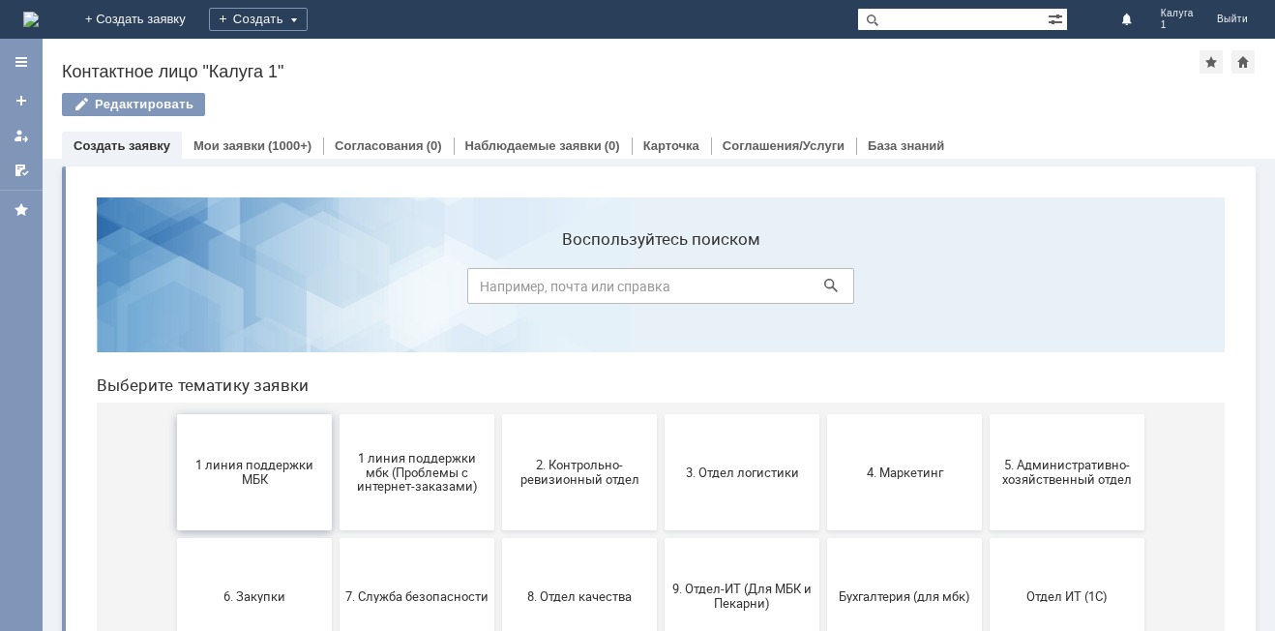
click at [260, 478] on span "1 линия поддержки МБК" at bounding box center [254, 472] width 143 height 29
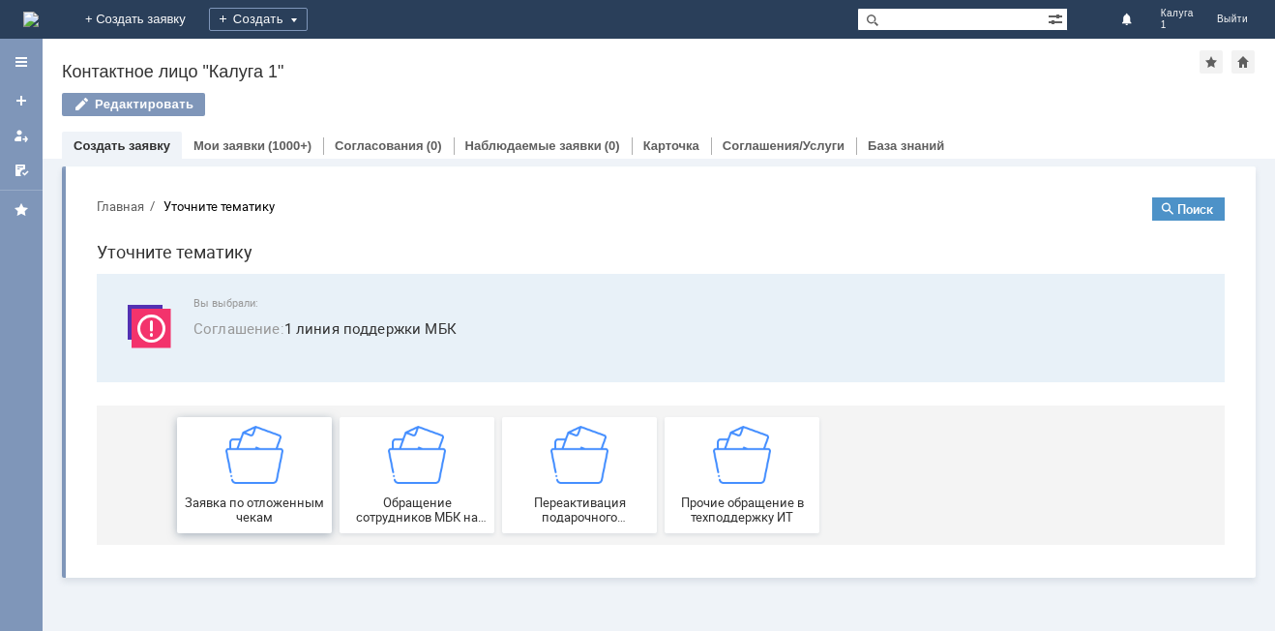
click at [281, 475] on img at bounding box center [254, 455] width 58 height 58
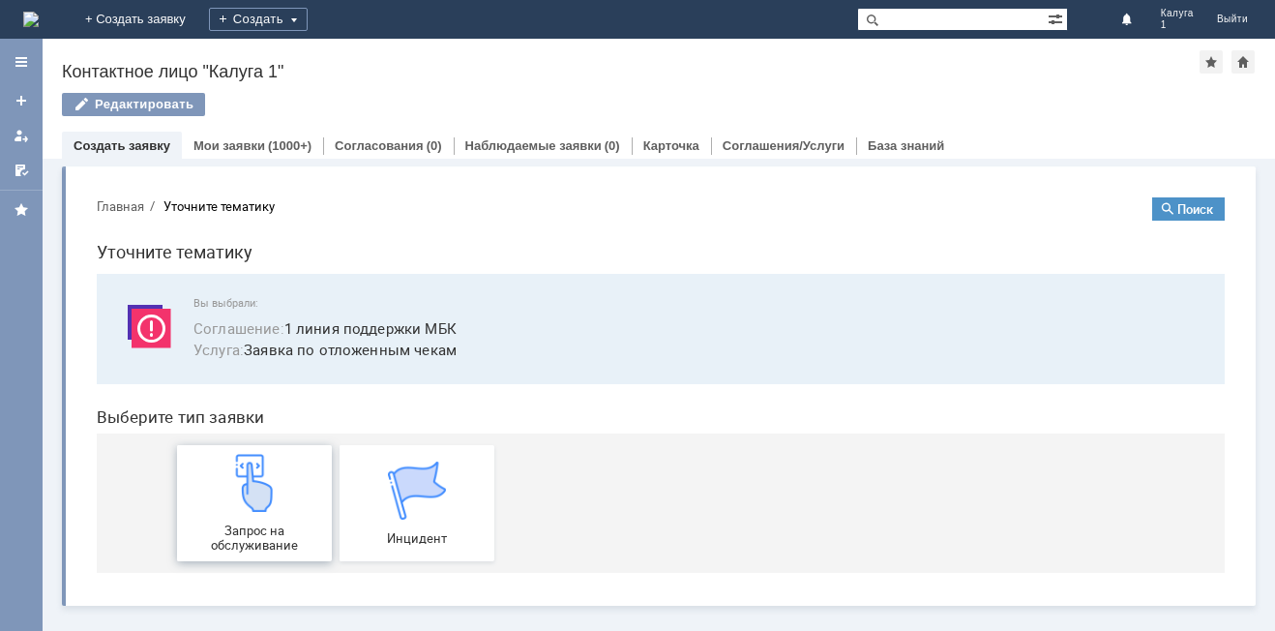
click at [280, 501] on img at bounding box center [254, 483] width 58 height 58
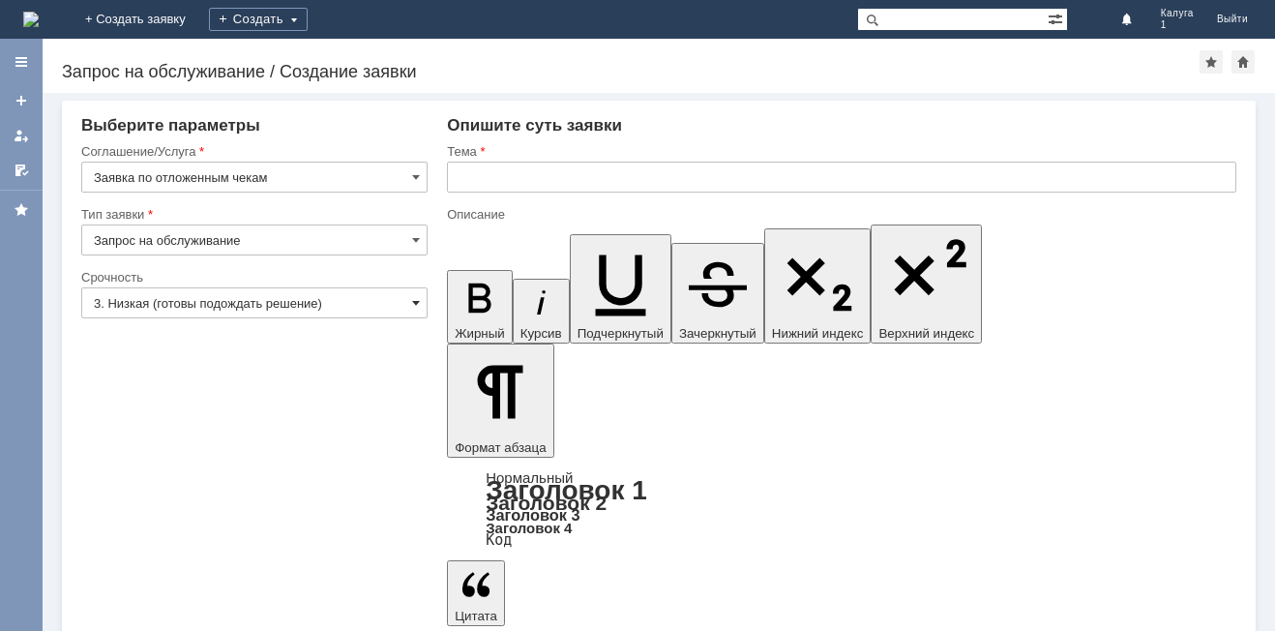
click at [415, 305] on span at bounding box center [416, 302] width 8 height 15
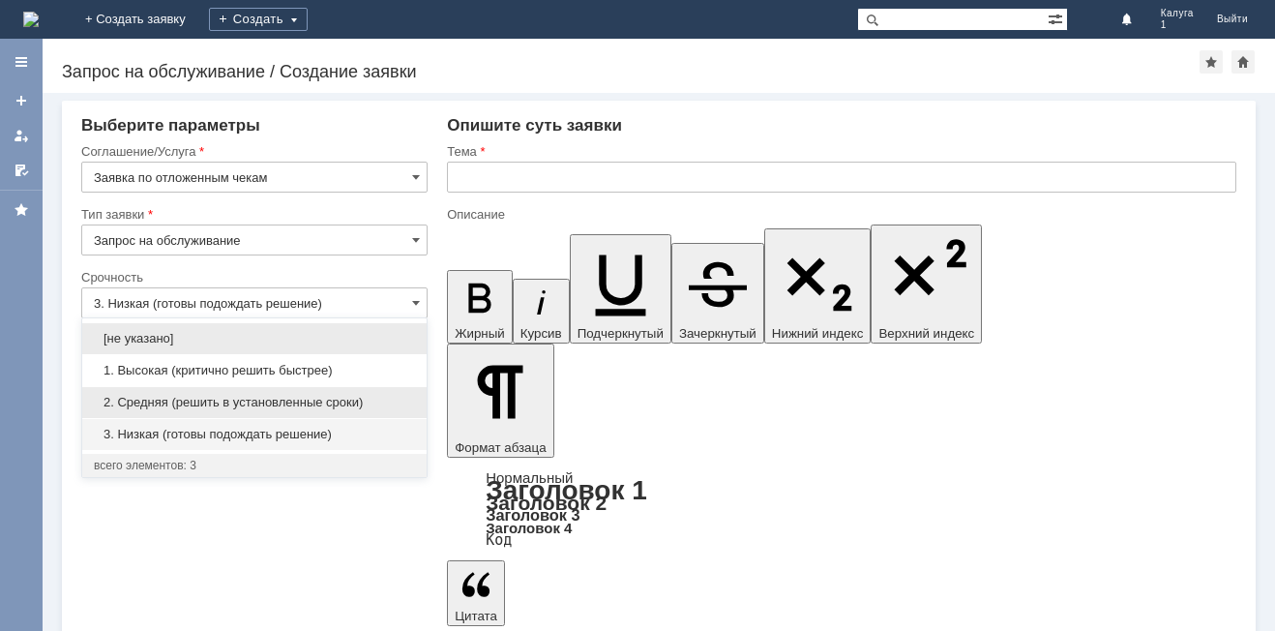
click at [213, 406] on span "2. Средняя (решить в установленные сроки)" at bounding box center [254, 402] width 321 height 15
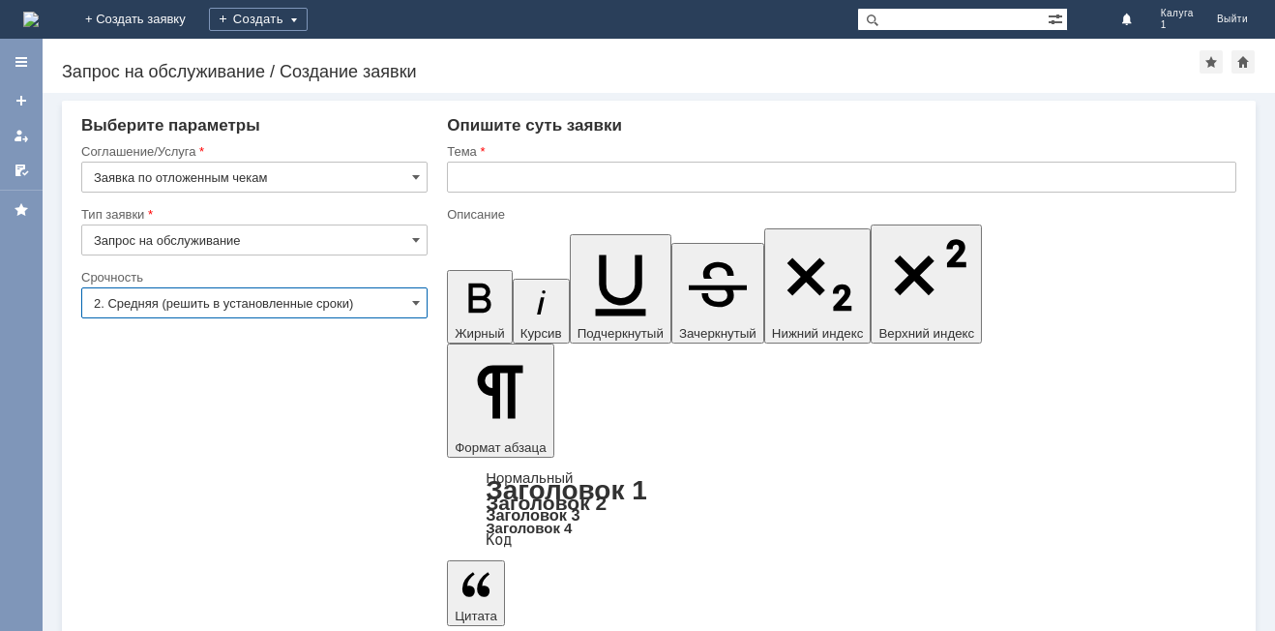
type input "2. Средняя (решить в установленные сроки)"
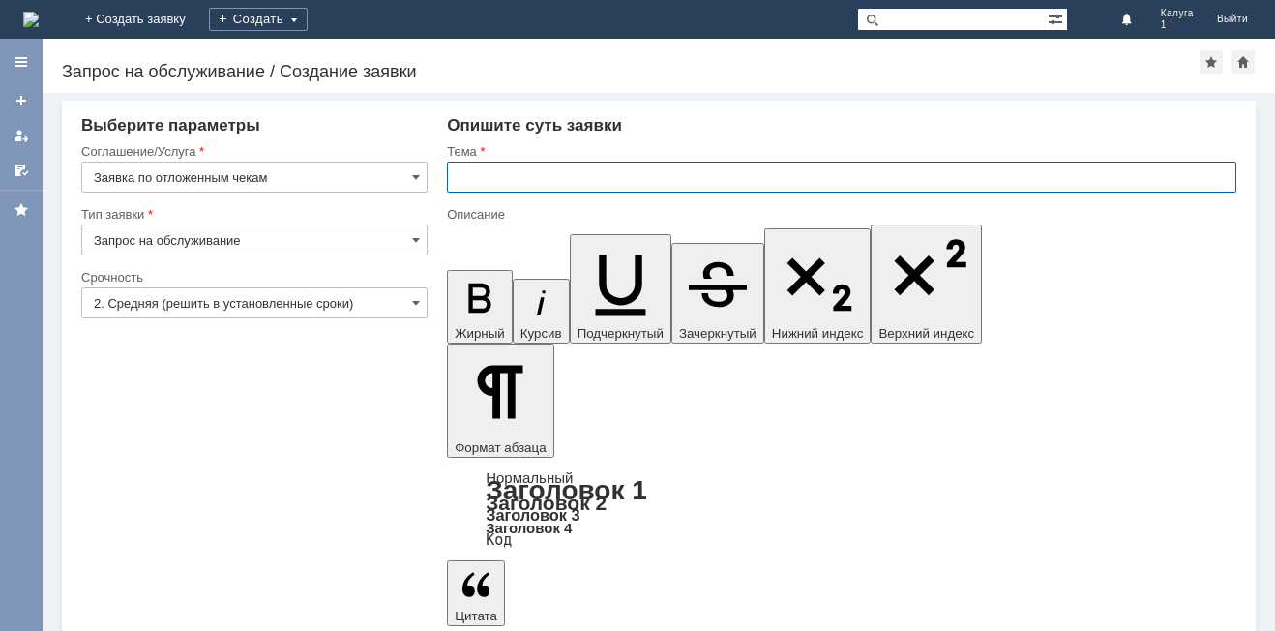
click at [547, 172] on input "text" at bounding box center [841, 177] width 789 height 31
type input "Отложенные чеки"
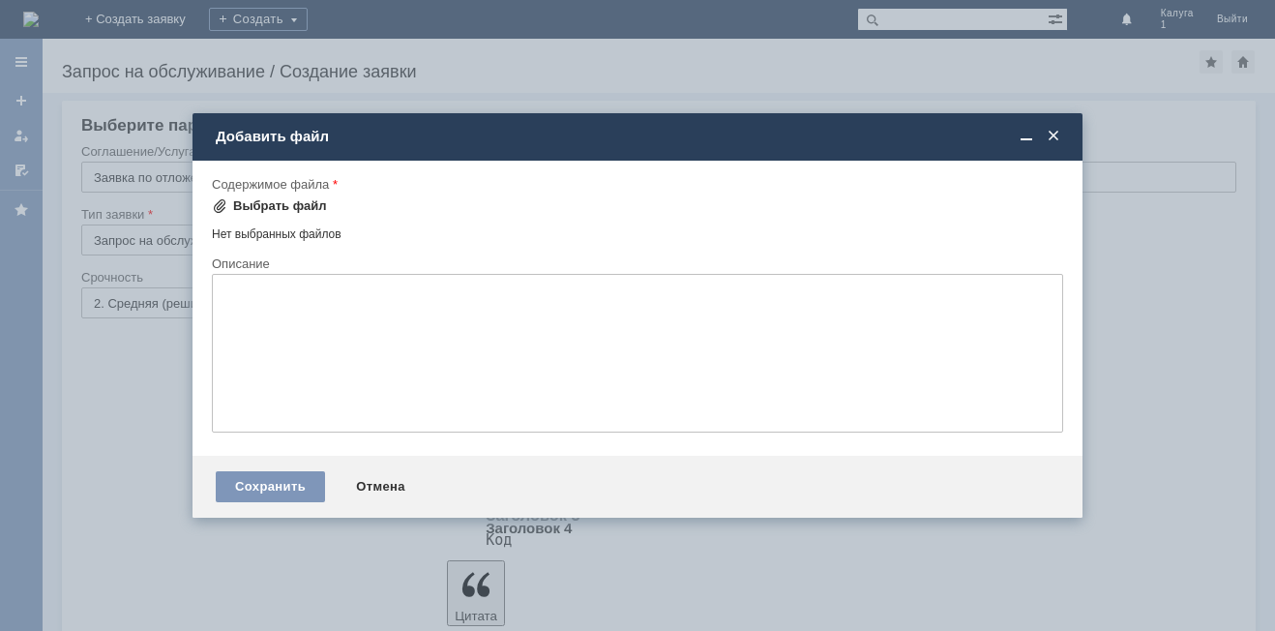
click at [257, 210] on div "Выбрать файл" at bounding box center [280, 205] width 94 height 15
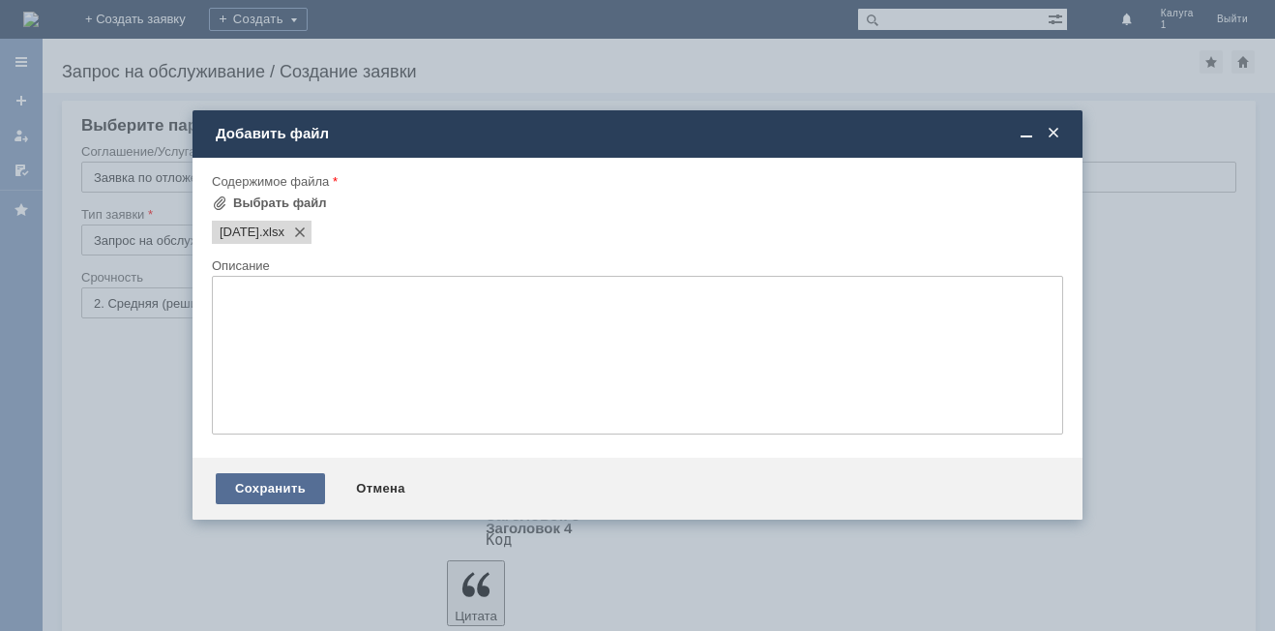
click at [294, 478] on div "Сохранить" at bounding box center [270, 488] width 109 height 31
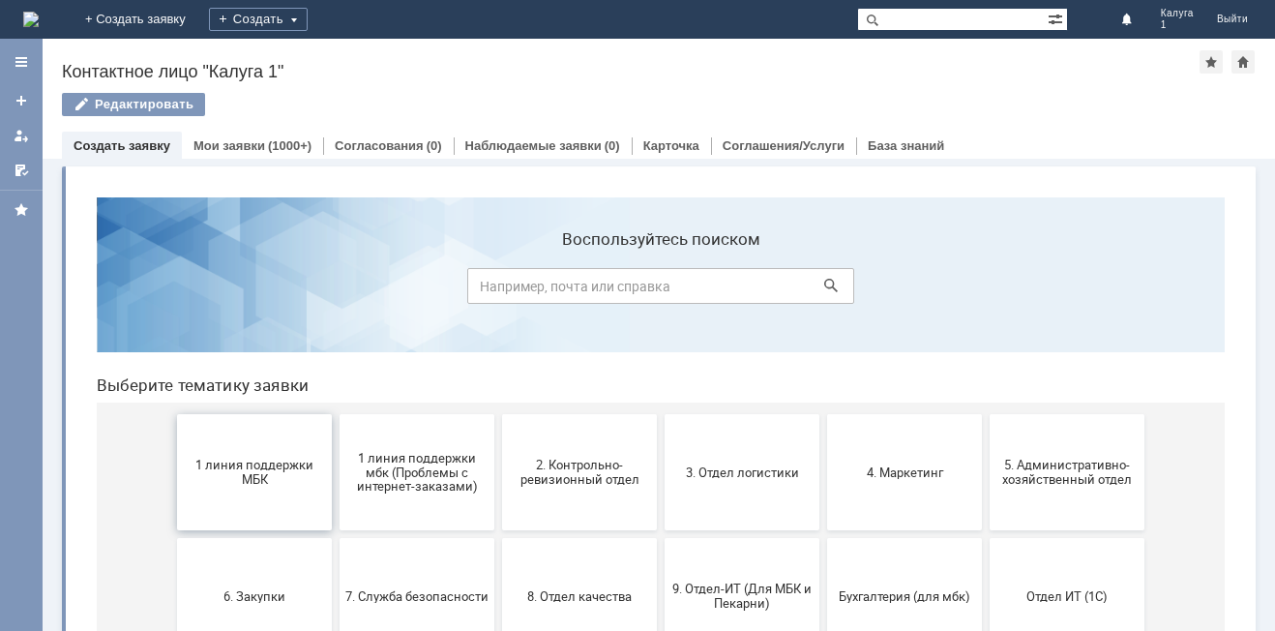
click at [306, 451] on button "1 линия поддержки МБК" at bounding box center [254, 472] width 155 height 116
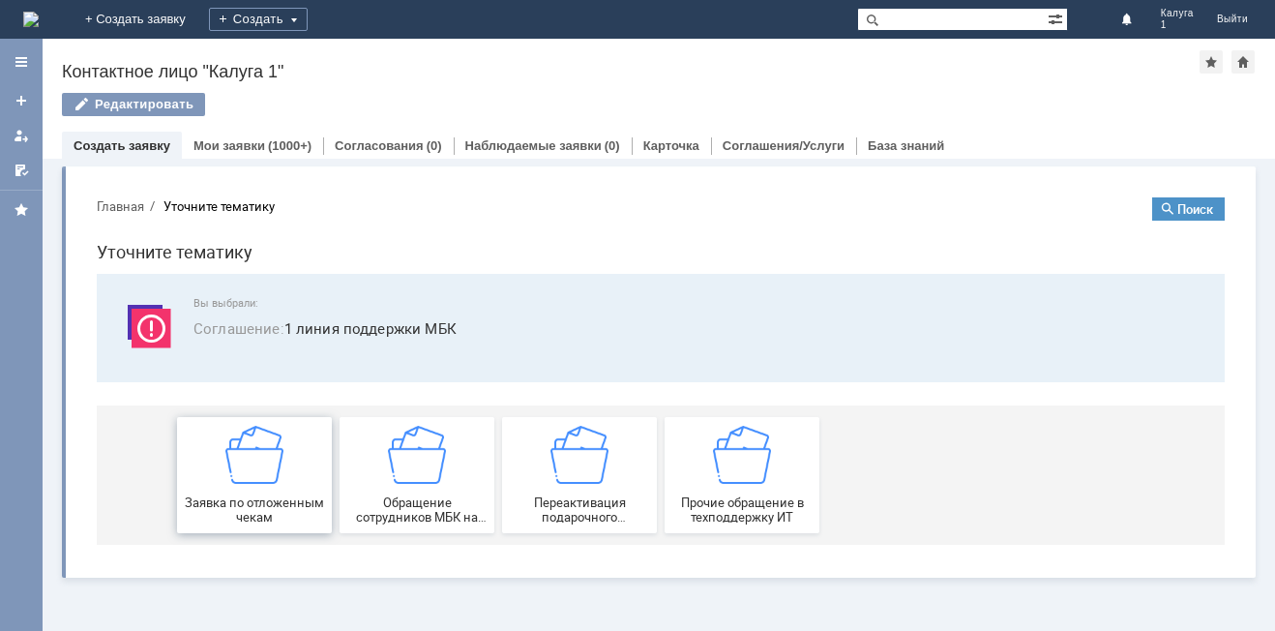
click at [277, 445] on img at bounding box center [254, 455] width 58 height 58
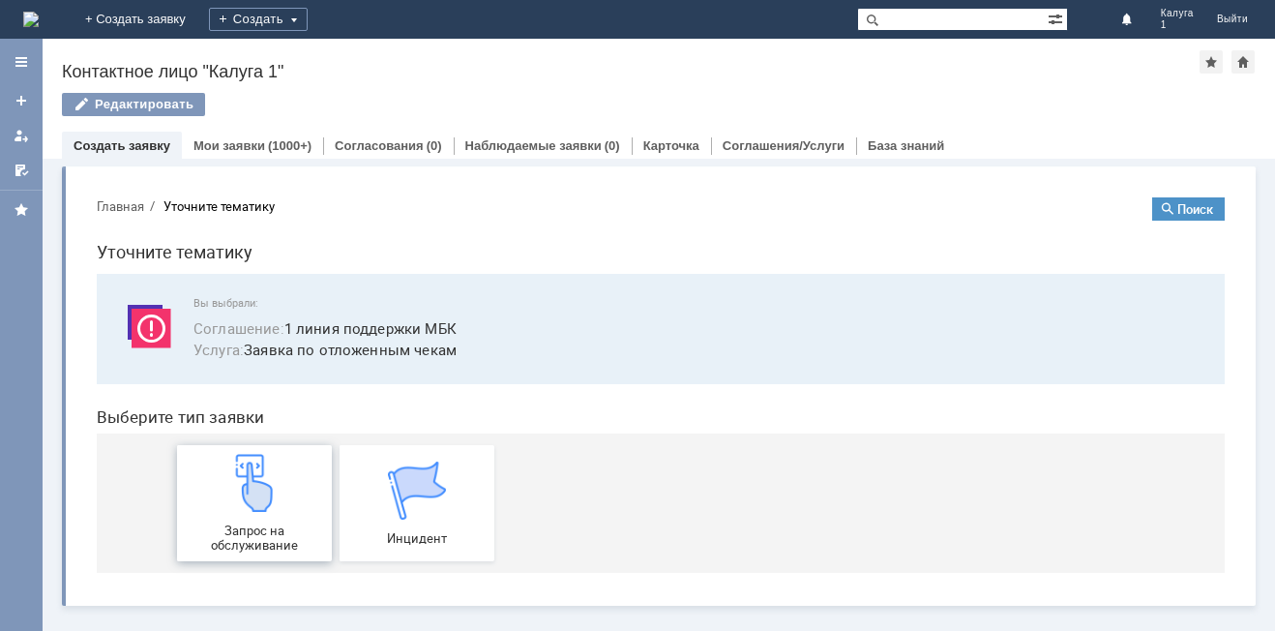
click at [290, 480] on div "Запрос на обслуживание" at bounding box center [254, 503] width 143 height 99
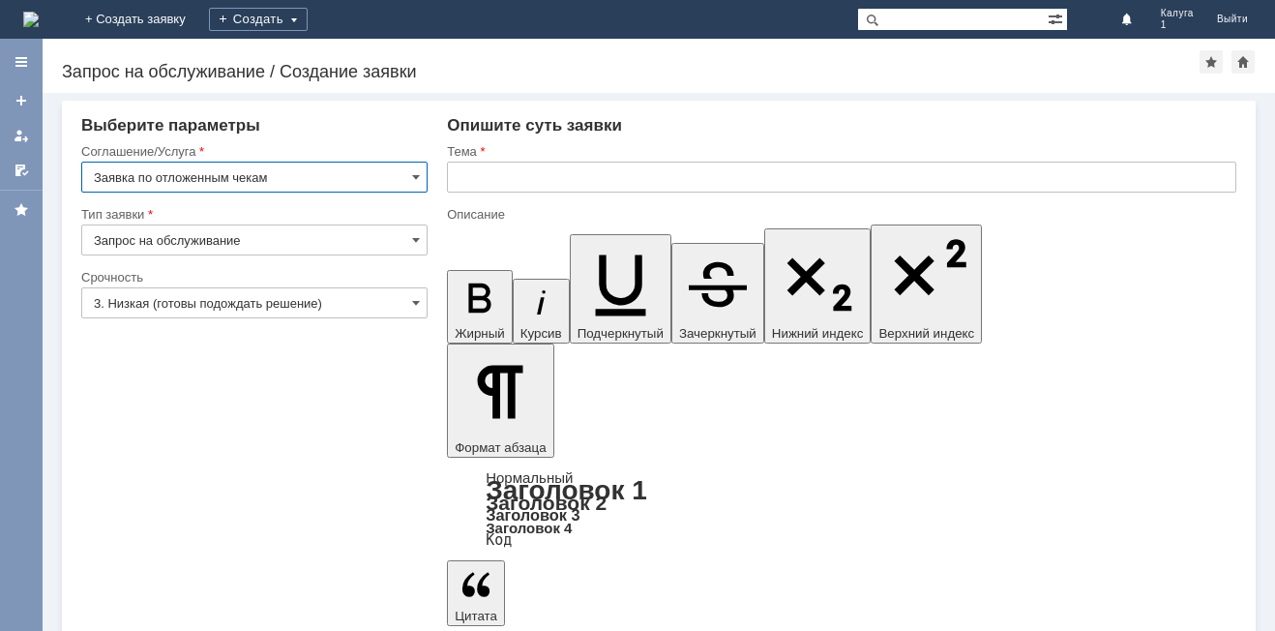
click at [421, 300] on input "3. Низкая (готовы подождать решение)" at bounding box center [254, 302] width 346 height 31
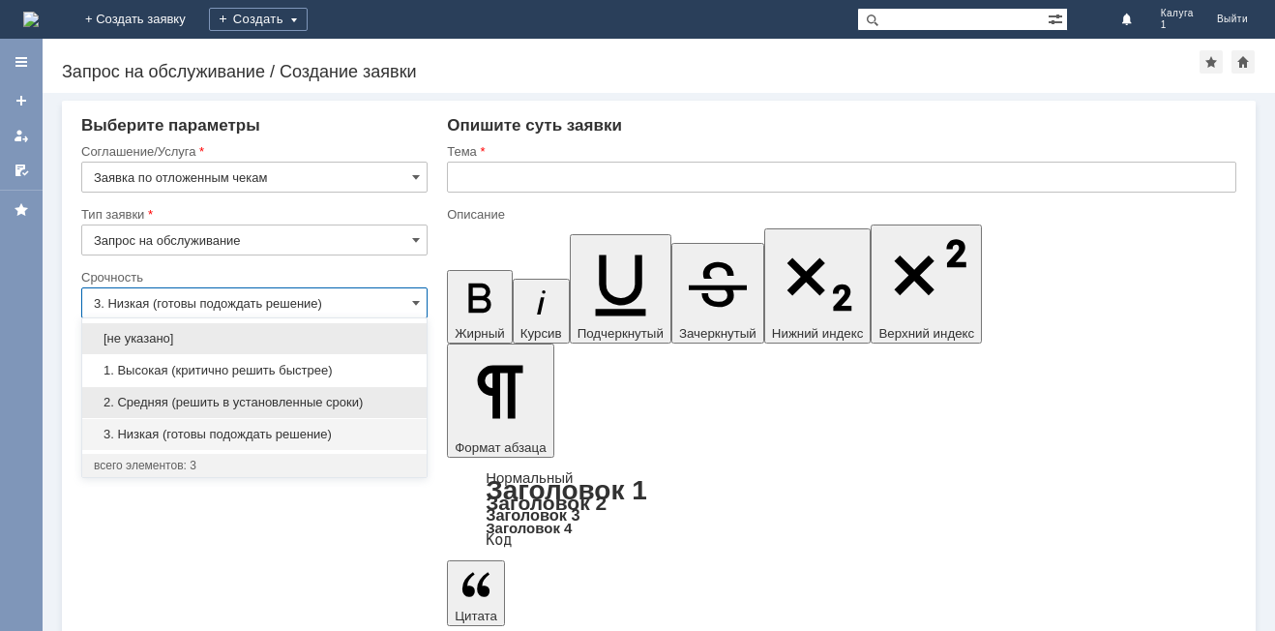
click at [288, 404] on span "2. Средняя (решить в установленные сроки)" at bounding box center [254, 402] width 321 height 15
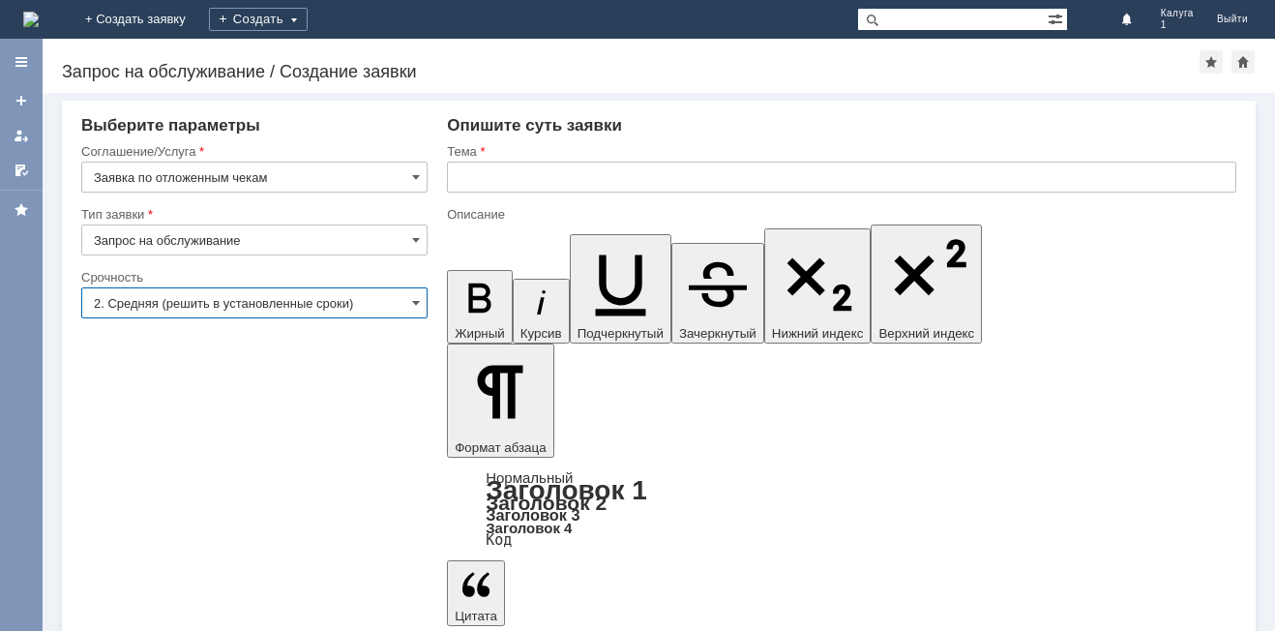
type input "2. Средняя (решить в установленные сроки)"
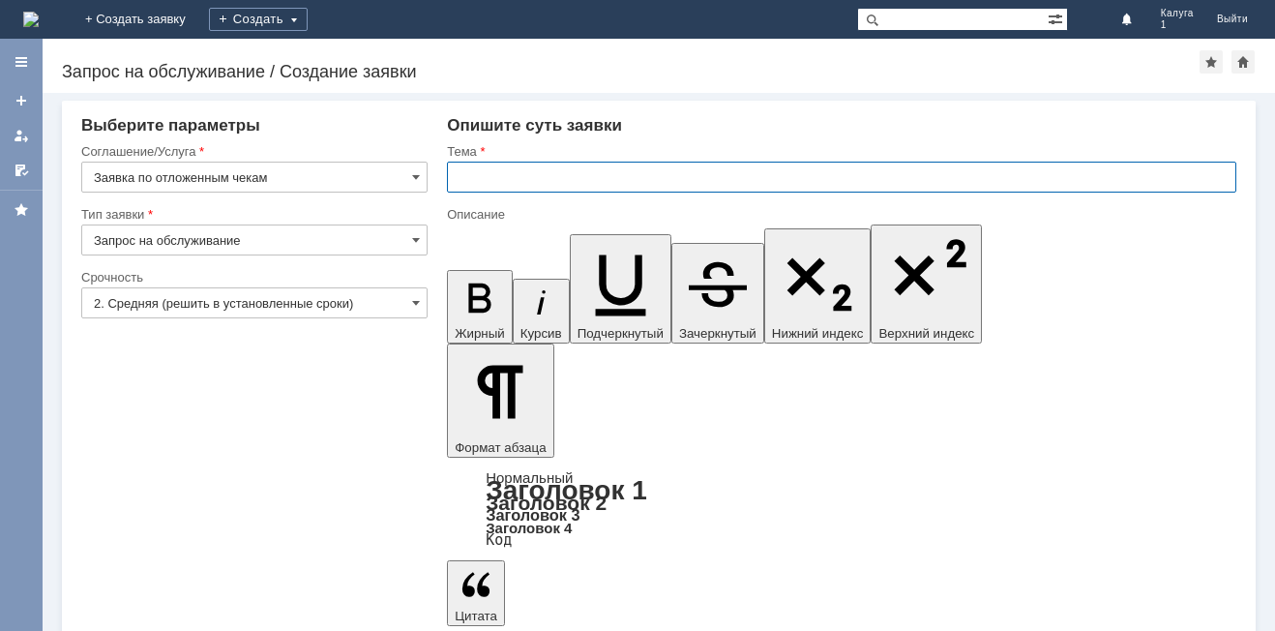
click at [490, 183] on input "text" at bounding box center [841, 177] width 789 height 31
click at [573, 178] on input "Добрый вечер! Поросьба удалить отложенный чек.Спасибо." at bounding box center [841, 177] width 789 height 31
click at [567, 179] on input "Добрый вечер! Посьба удалить отложенный чек.Спасибо." at bounding box center [841, 177] width 789 height 31
drag, startPoint x: 827, startPoint y: 176, endPoint x: 455, endPoint y: 172, distance: 372.5
click at [455, 172] on input "Добрый вечер! Просьба удалить отложенный чек.Спасибо." at bounding box center [841, 177] width 789 height 31
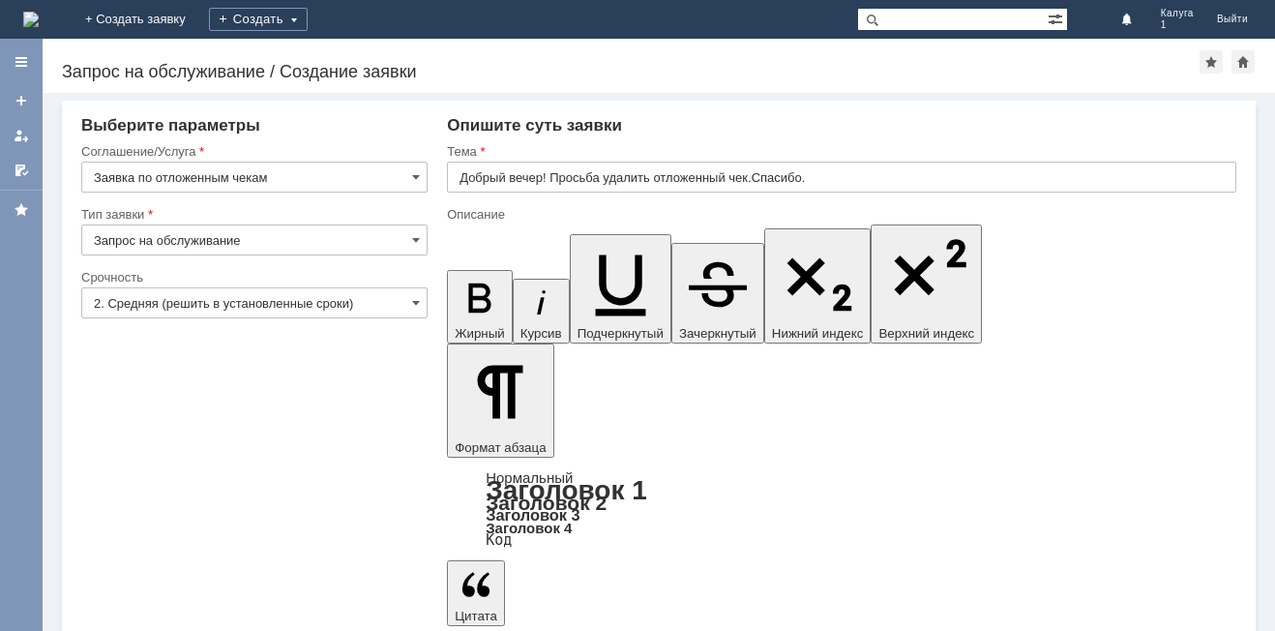
scroll to position [897, 3]
click at [832, 175] on input "Добрый вечер! Просьба удалить отложенный чек.Спасибо." at bounding box center [841, 177] width 789 height 31
type input "о"
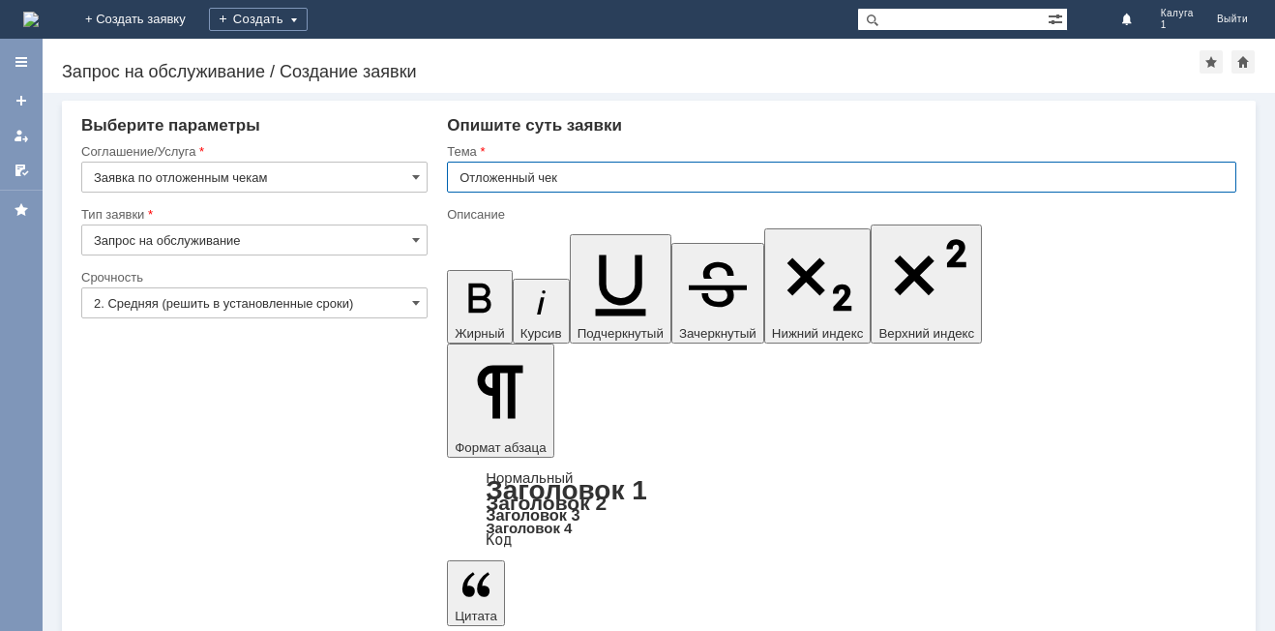
type input "Отложенный чек"
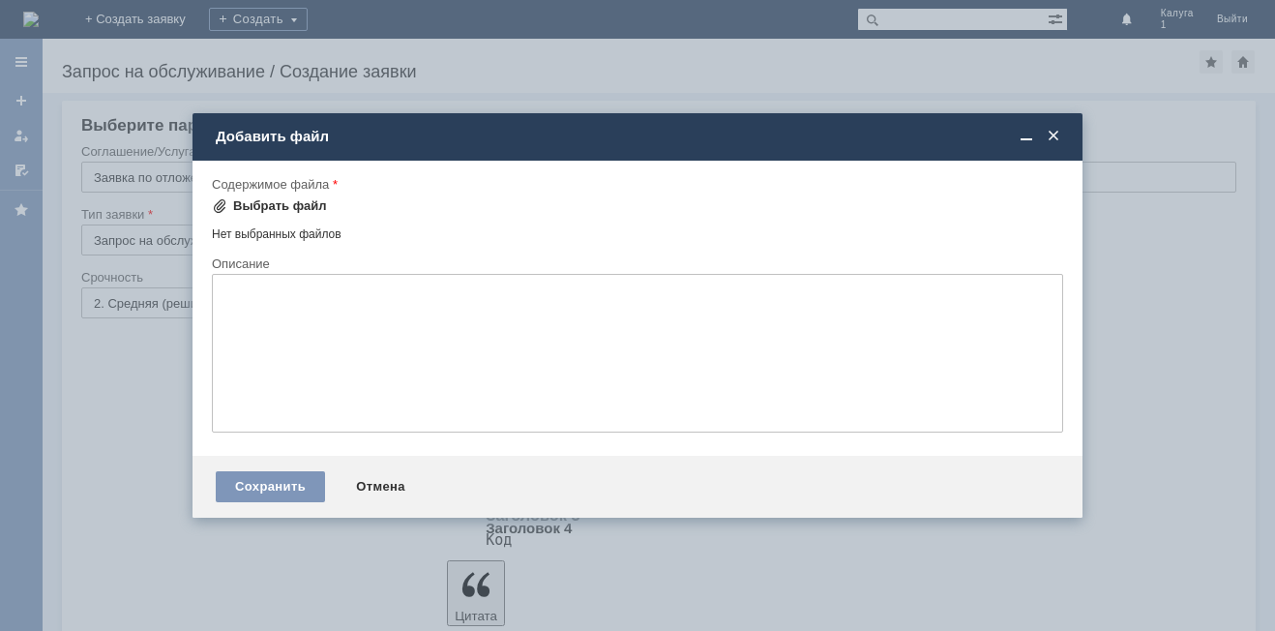
click at [279, 207] on div "Выбрать файл" at bounding box center [280, 205] width 94 height 15
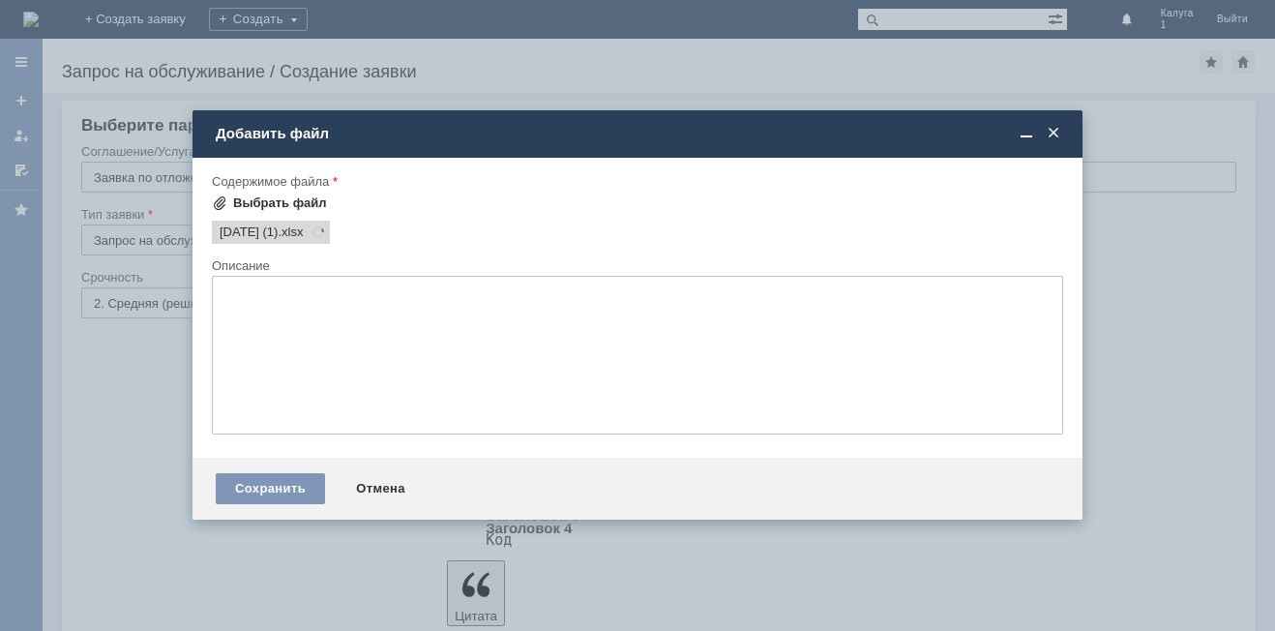
scroll to position [0, 0]
click at [289, 487] on div "Сохранить" at bounding box center [270, 488] width 109 height 31
